Goal: Task Accomplishment & Management: Manage account settings

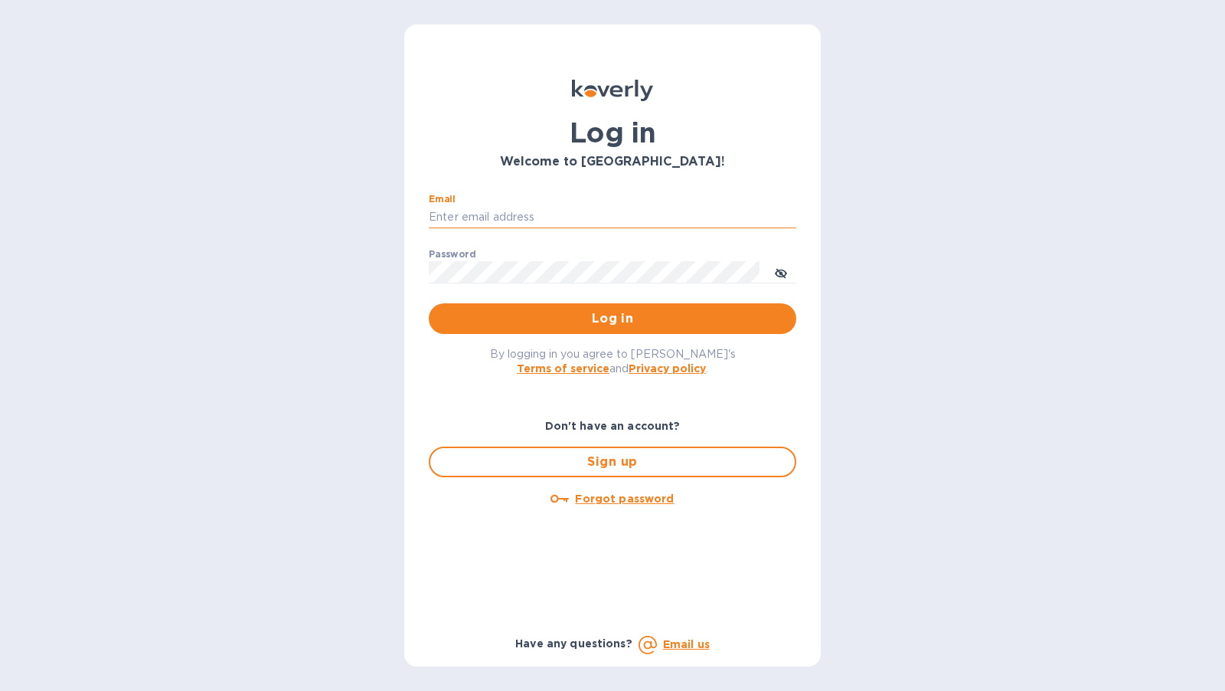
click at [511, 216] on input "Email" at bounding box center [613, 217] width 368 height 23
type input "[PERSON_NAME][EMAIL_ADDRESS][DOMAIN_NAME]"
click at [429, 303] on button "Log in" at bounding box center [613, 318] width 368 height 31
